Goal: Use online tool/utility: Utilize a website feature to perform a specific function

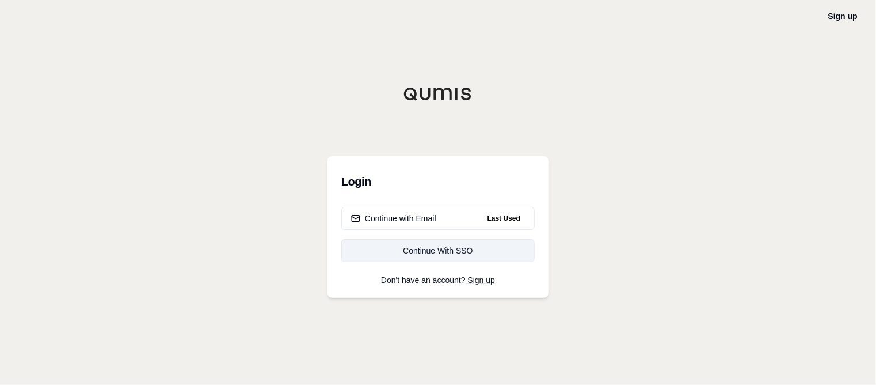
click at [438, 253] on div "Continue With SSO" at bounding box center [438, 251] width 174 height 12
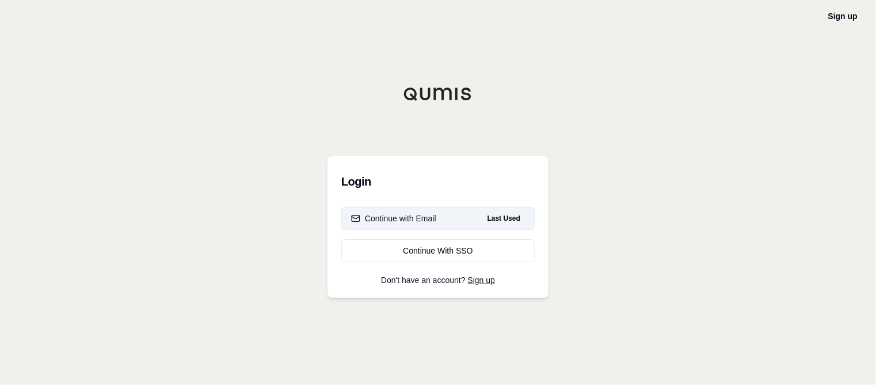
click at [439, 221] on button "Continue with Email Last Used" at bounding box center [437, 218] width 193 height 23
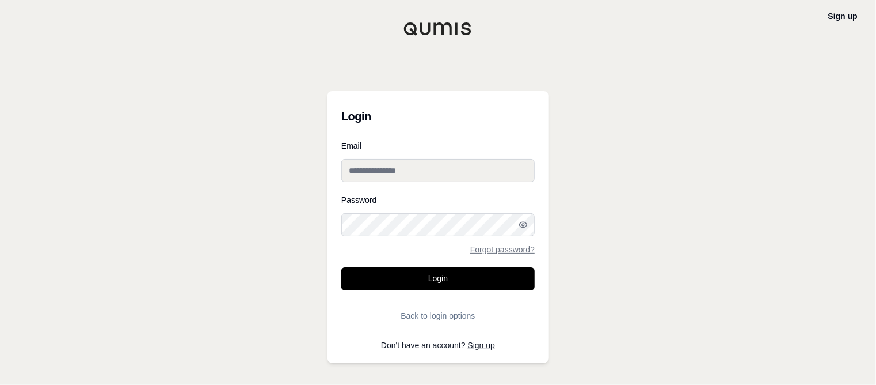
click at [467, 173] on input "Email" at bounding box center [437, 170] width 193 height 23
type input "**********"
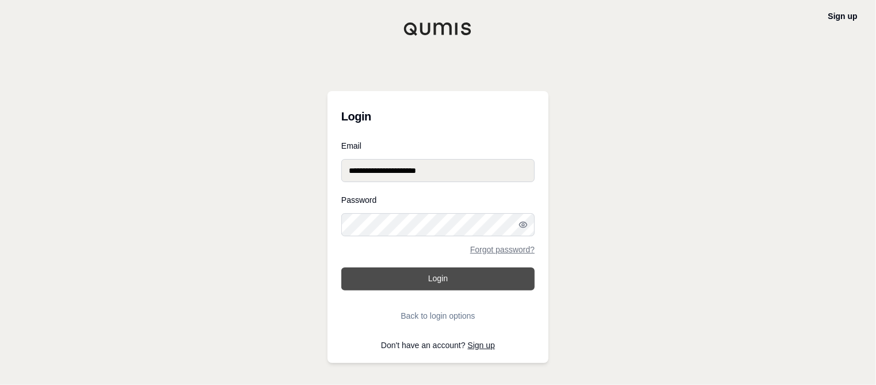
click at [497, 276] on button "Login" at bounding box center [437, 278] width 193 height 23
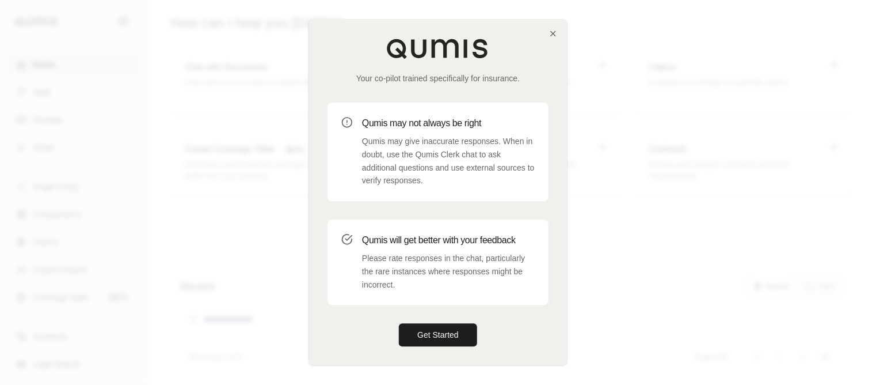
click at [453, 343] on button "Get Started" at bounding box center [438, 335] width 78 height 23
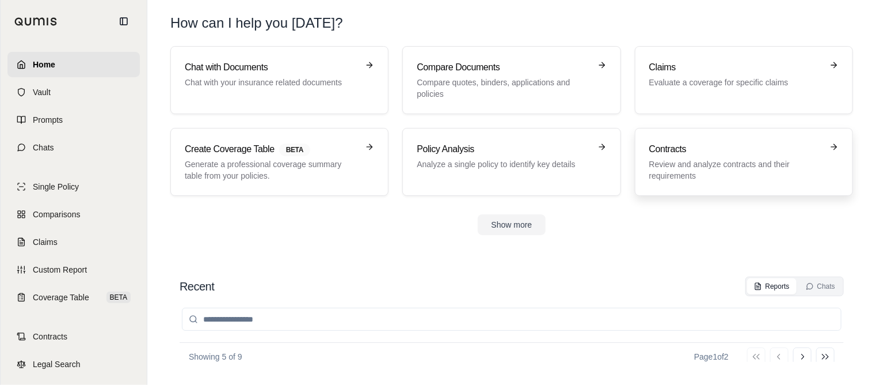
click at [731, 159] on p "Review and analyze contracts and their requirements" at bounding box center [735, 169] width 173 height 23
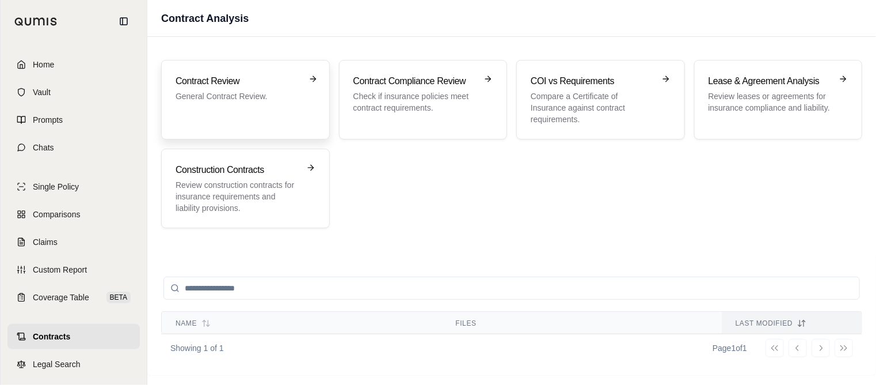
click at [287, 98] on p "General Contract Review." at bounding box center [238, 96] width 124 height 12
